Goal: Information Seeking & Learning: Understand process/instructions

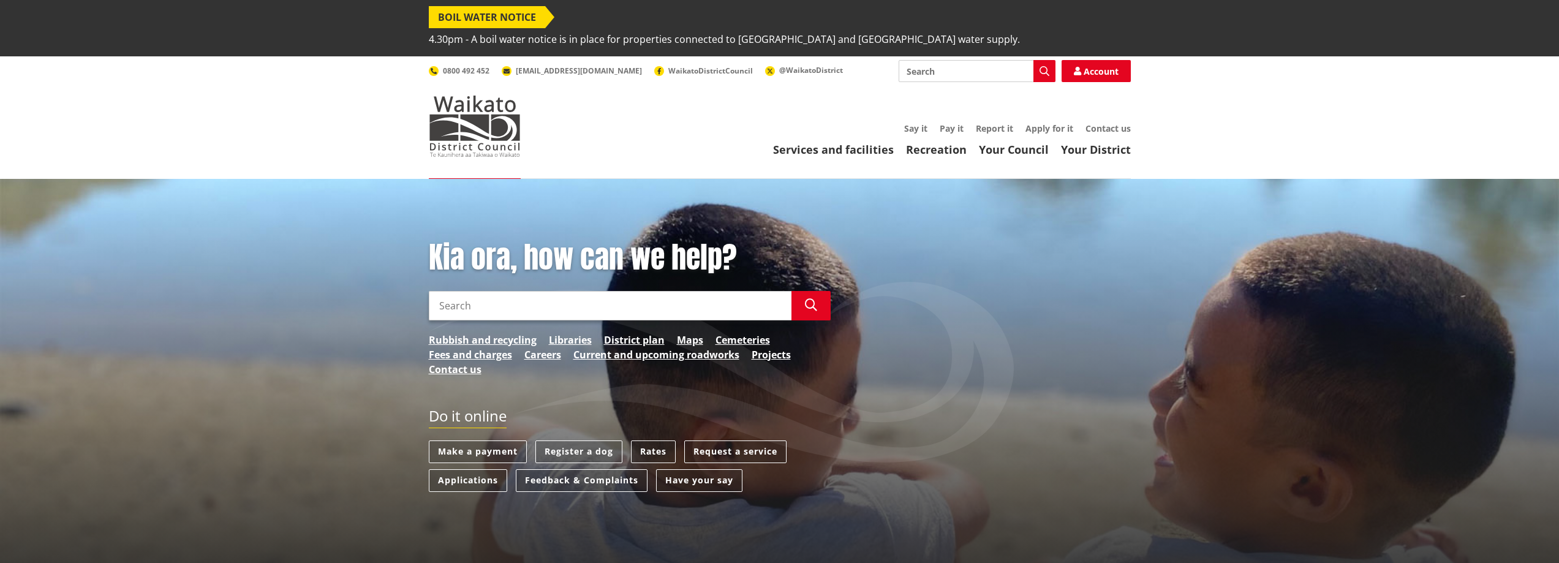
click at [485, 291] on input "Search" at bounding box center [610, 305] width 363 height 29
type input "c"
type input "CCC application"
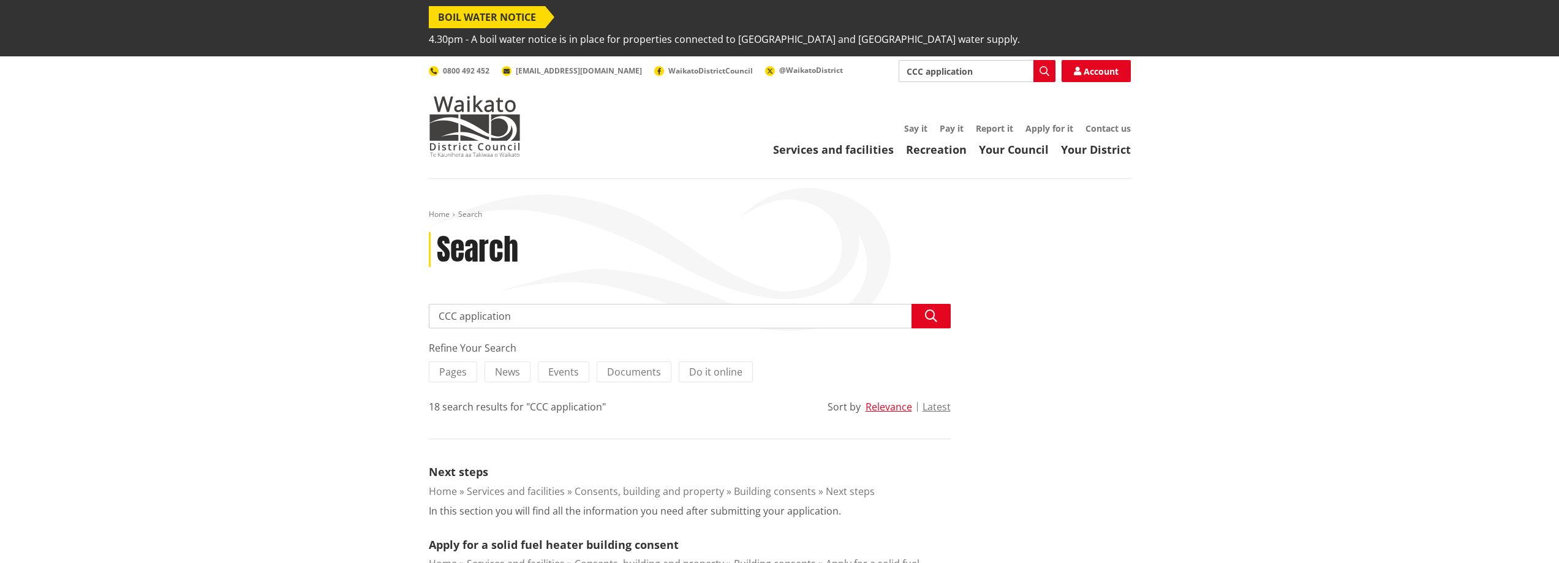
click at [438, 304] on input "CCC application" at bounding box center [690, 316] width 522 height 25
type input "Form 6 CCC application"
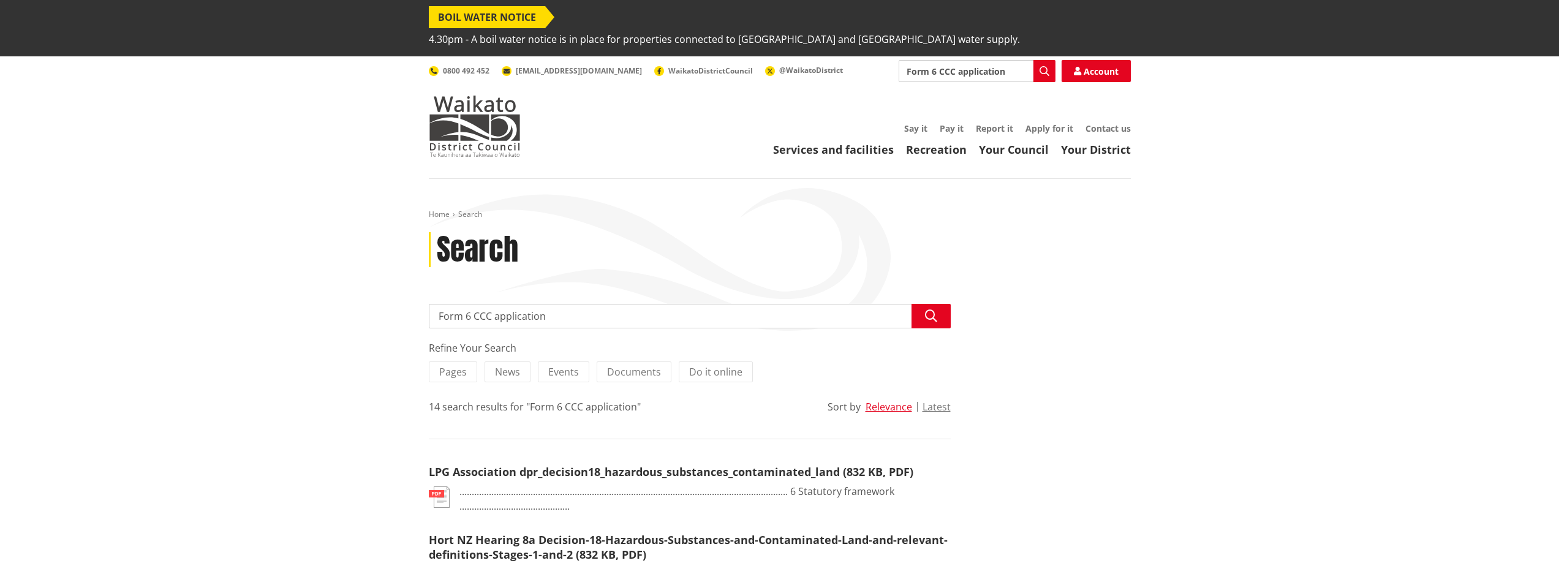
click at [562, 304] on input "Form 6 CCC application" at bounding box center [690, 316] width 522 height 25
type input "Form 6"
click at [934, 310] on icon "button" at bounding box center [931, 316] width 12 height 12
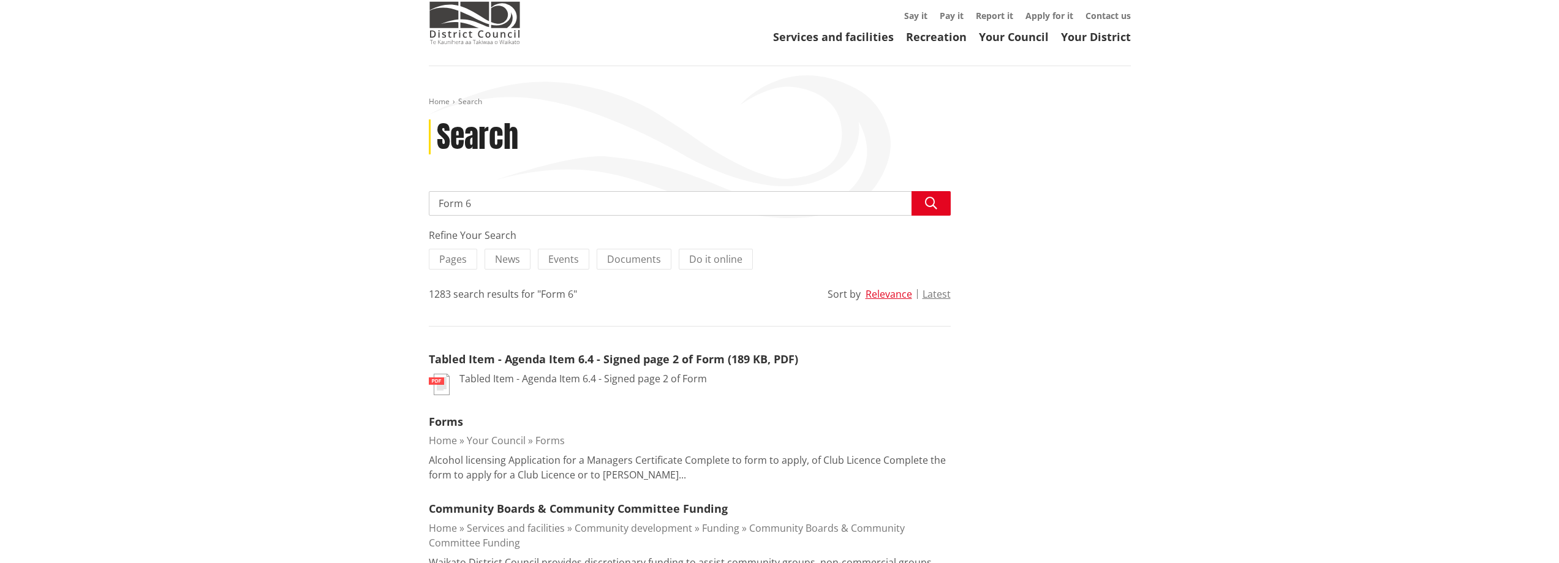
scroll to position [184, 0]
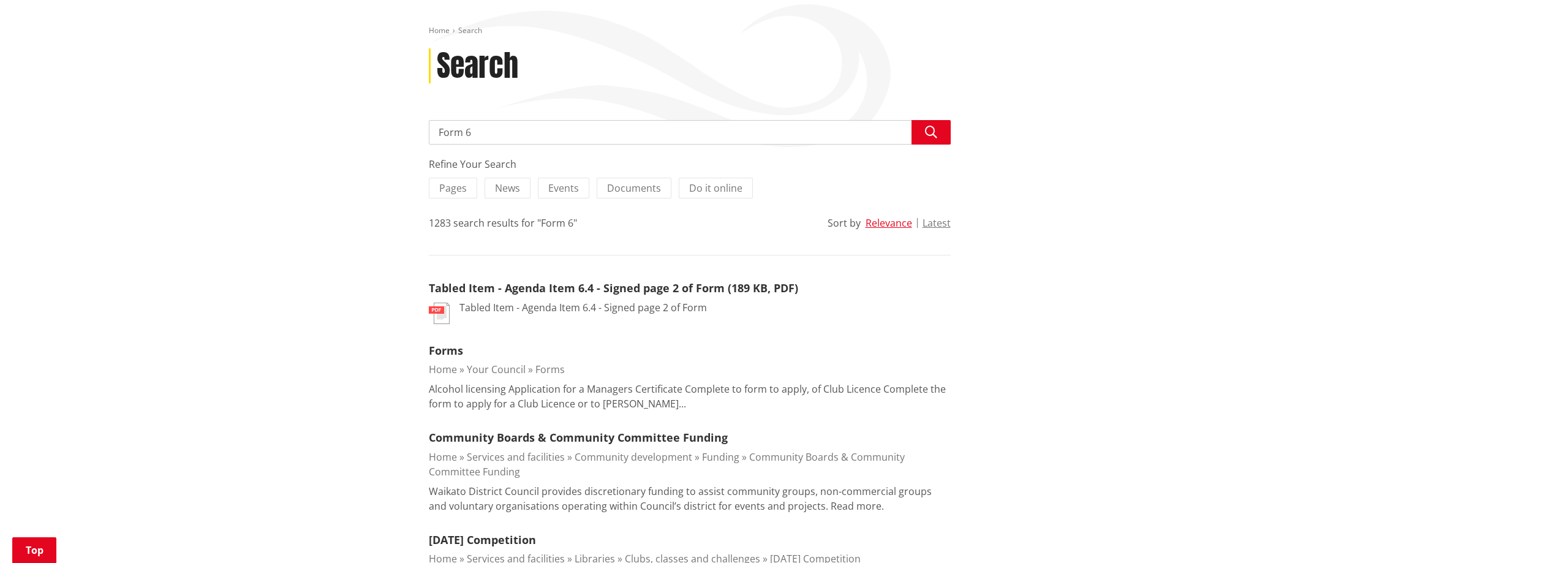
click at [451, 343] on link "Forms" at bounding box center [446, 350] width 34 height 15
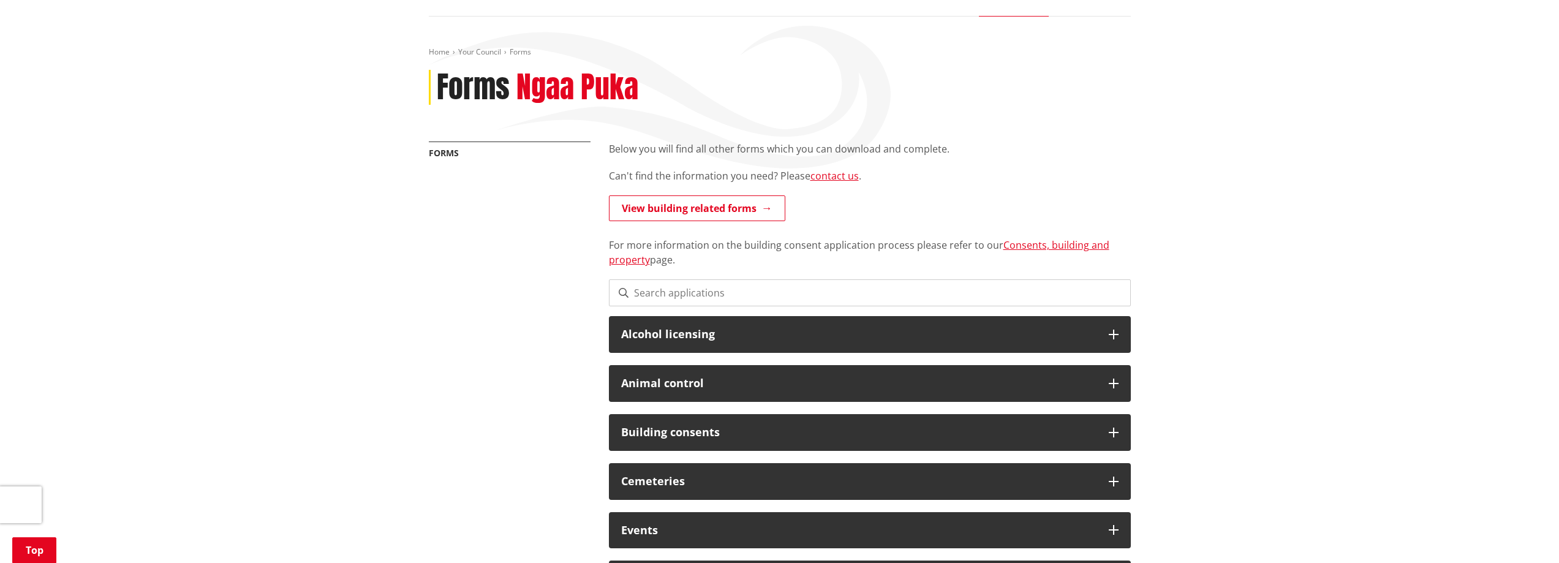
scroll to position [184, 0]
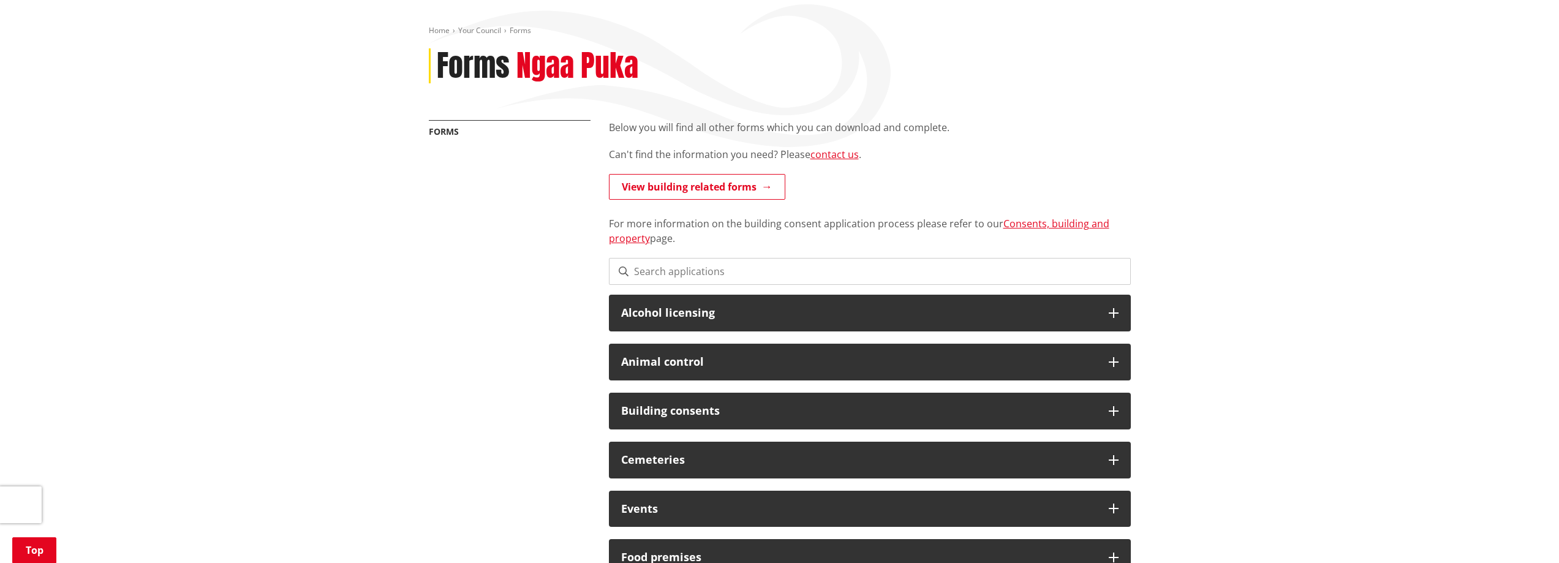
click at [721, 405] on h3 "Building consents" at bounding box center [859, 411] width 476 height 12
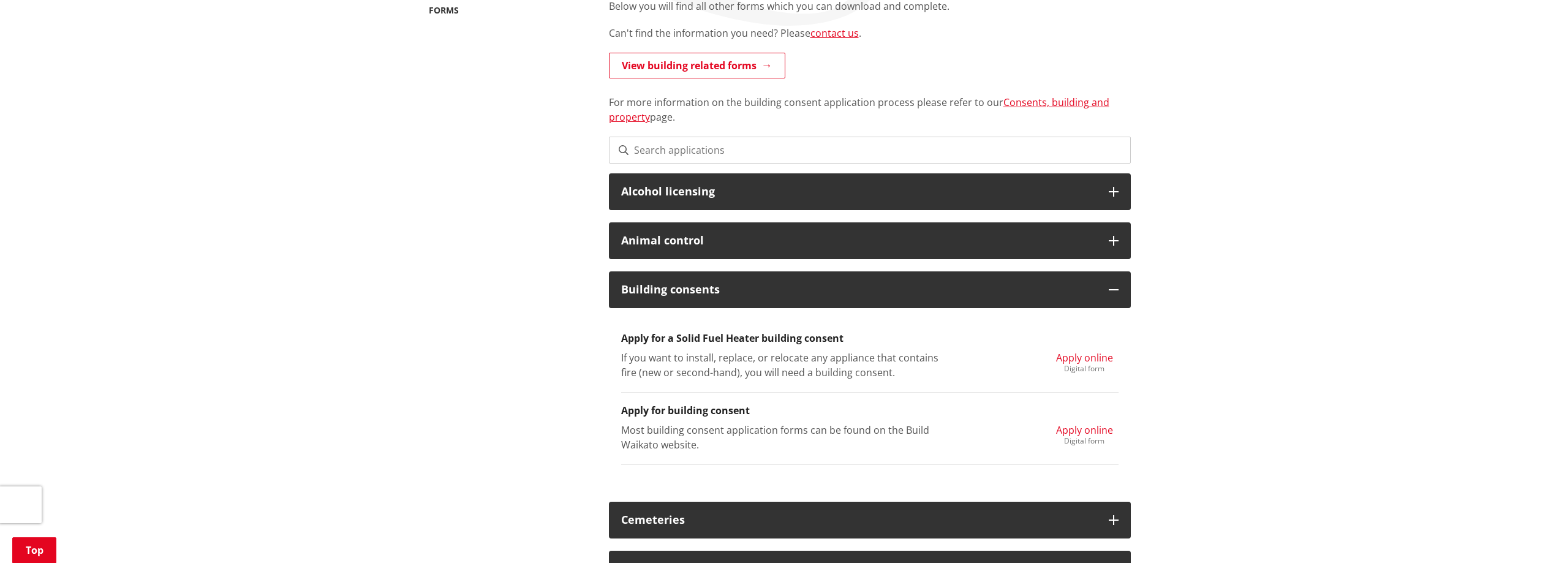
scroll to position [306, 0]
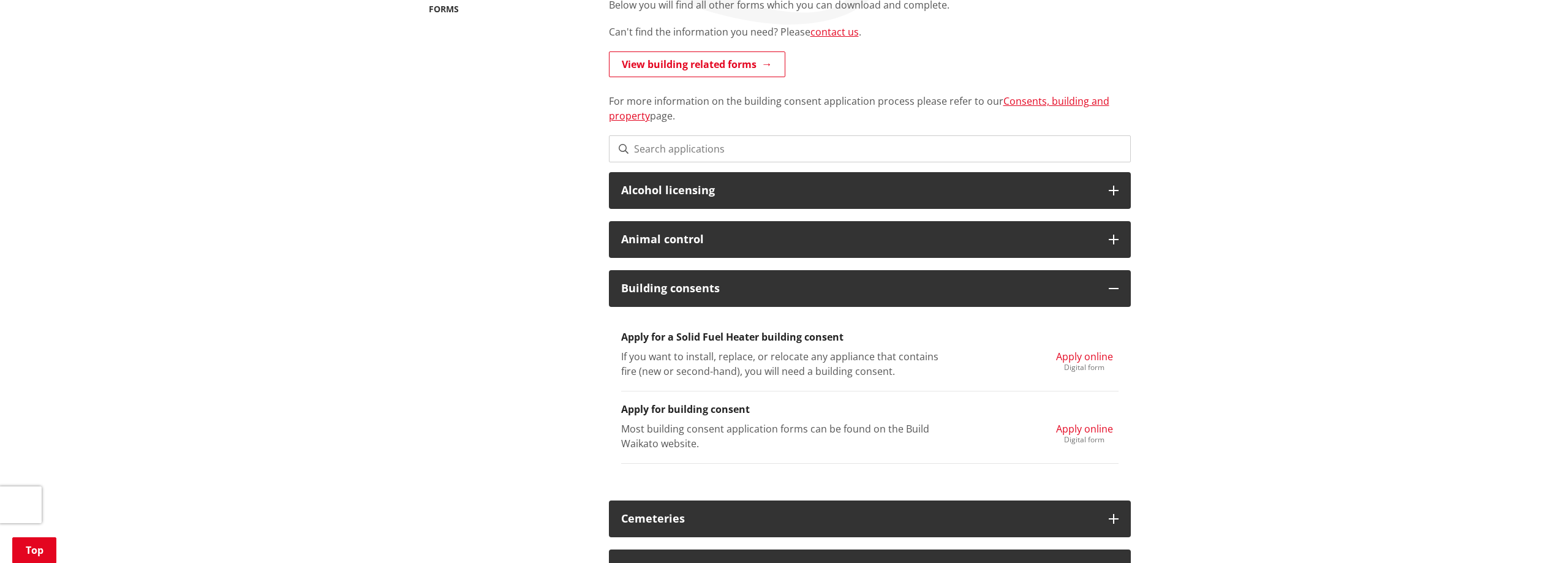
click at [645, 404] on h3 "Apply for building consent" at bounding box center [870, 410] width 498 height 12
click at [1083, 422] on span "Apply online" at bounding box center [1084, 428] width 57 height 13
